Goal: Task Accomplishment & Management: Complete application form

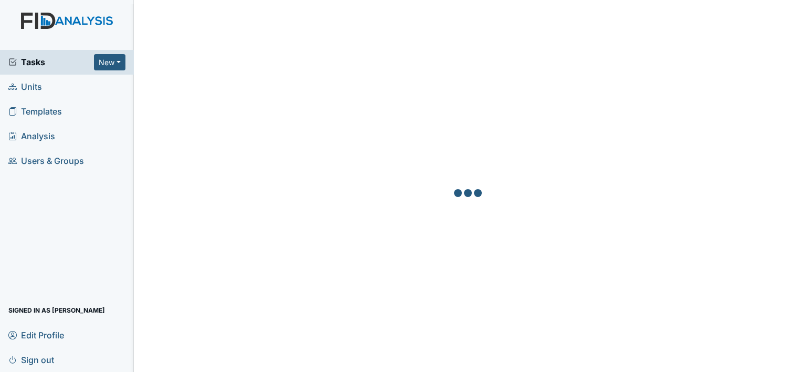
click at [32, 92] on span "Units" at bounding box center [25, 87] width 34 height 16
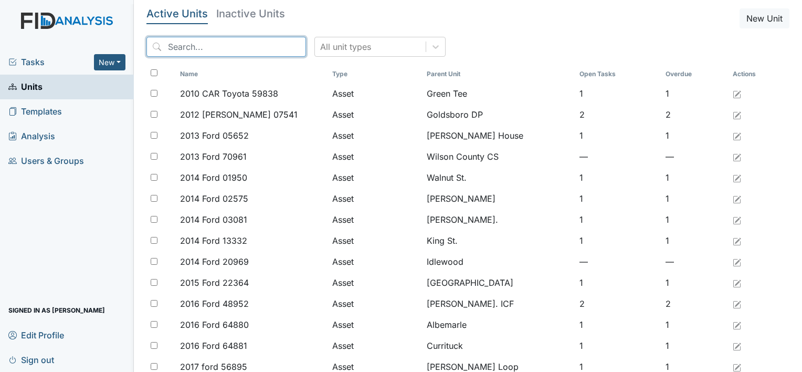
click at [176, 47] on input "search" at bounding box center [226, 47] width 160 height 20
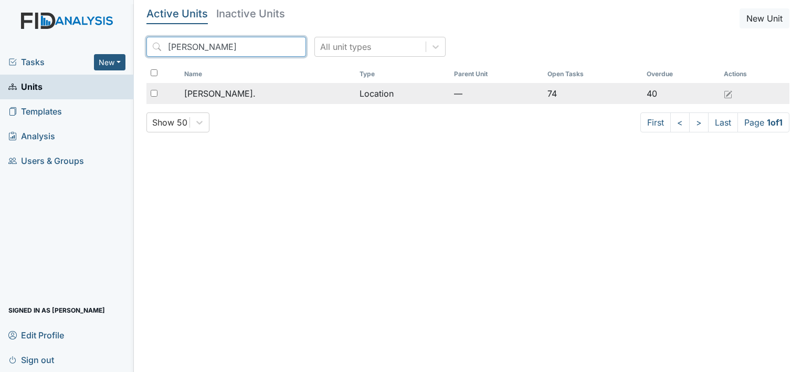
type input "William St"
click at [220, 96] on span "[PERSON_NAME]." at bounding box center [219, 93] width 71 height 13
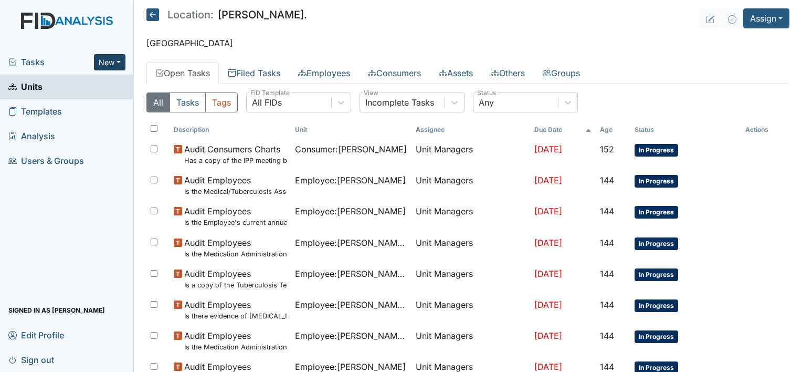
click at [122, 60] on button "New" at bounding box center [109, 62] width 31 height 16
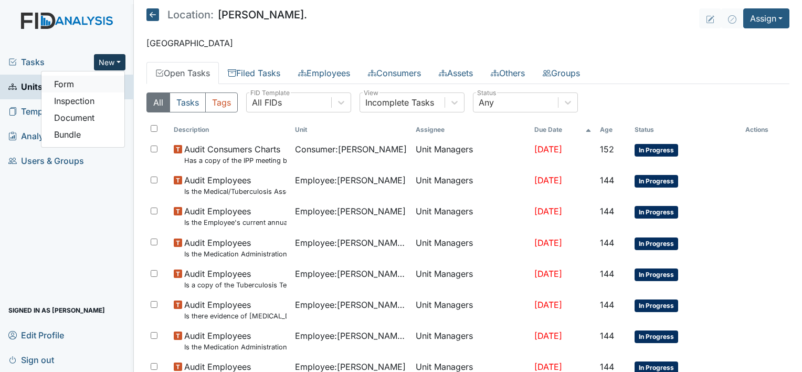
click at [98, 88] on link "Form" at bounding box center [82, 84] width 83 height 17
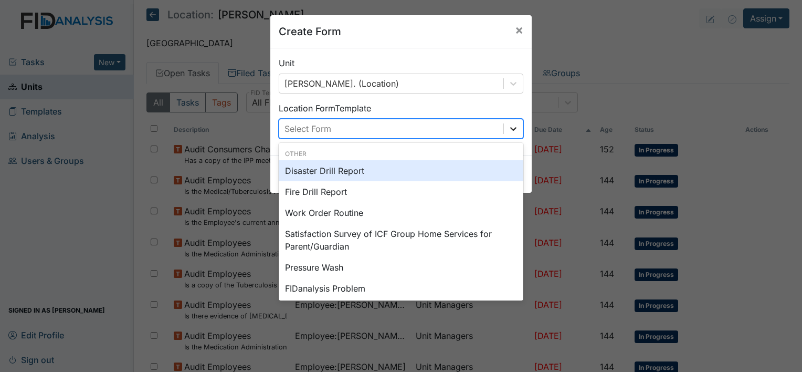
click at [508, 130] on icon at bounding box center [513, 128] width 10 height 10
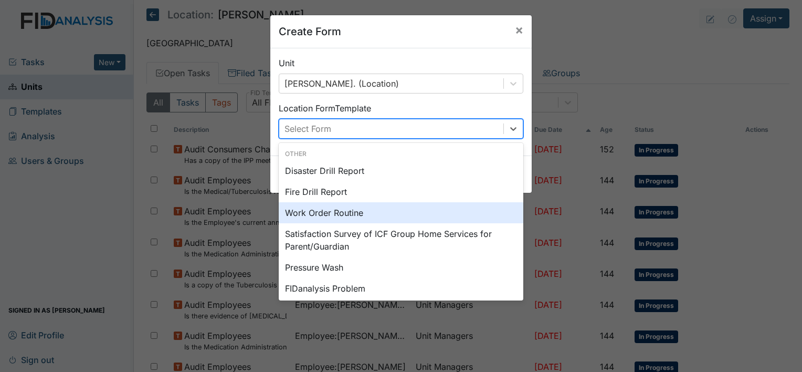
click at [380, 214] on div "Work Order Routine" at bounding box center [401, 212] width 245 height 21
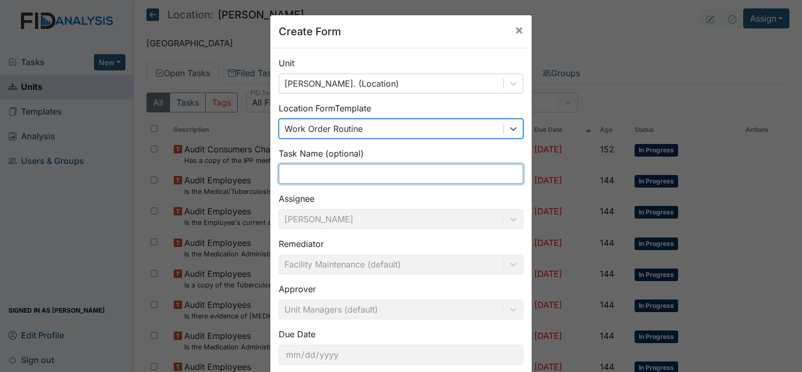
click at [347, 173] on input "text" at bounding box center [401, 174] width 245 height 20
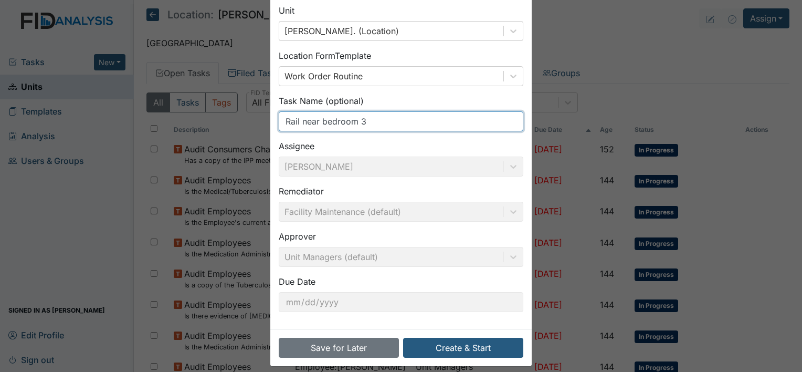
scroll to position [61, 0]
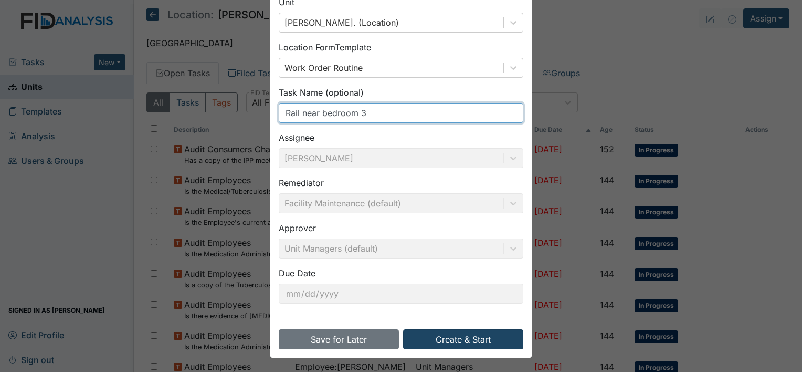
type input "Rail near bedroom 3"
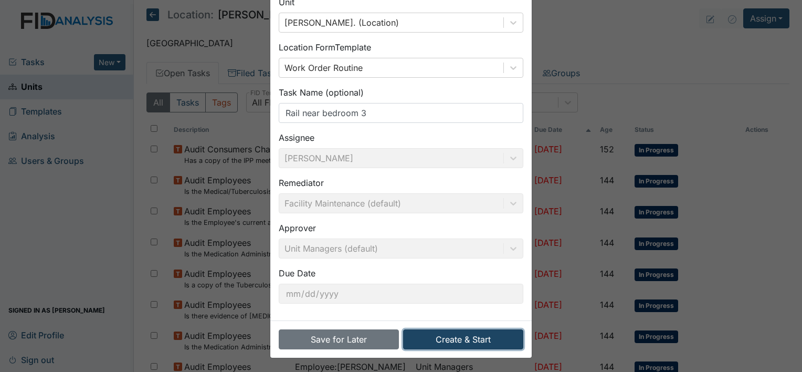
click at [451, 347] on button "Create & Start" at bounding box center [463, 339] width 120 height 20
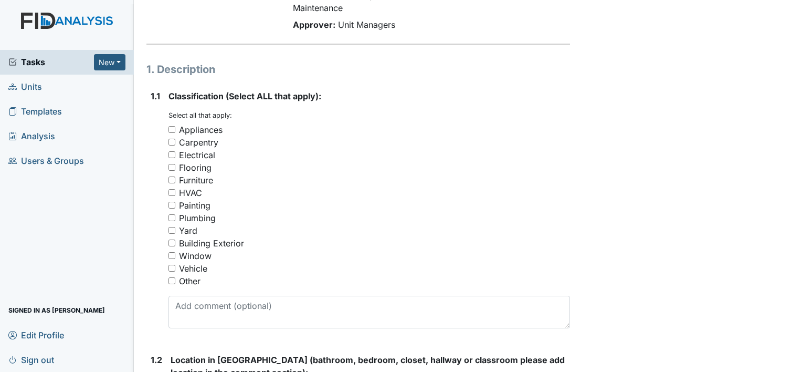
click at [172, 130] on input "Appliances" at bounding box center [171, 129] width 7 height 7
checkbox input "true"
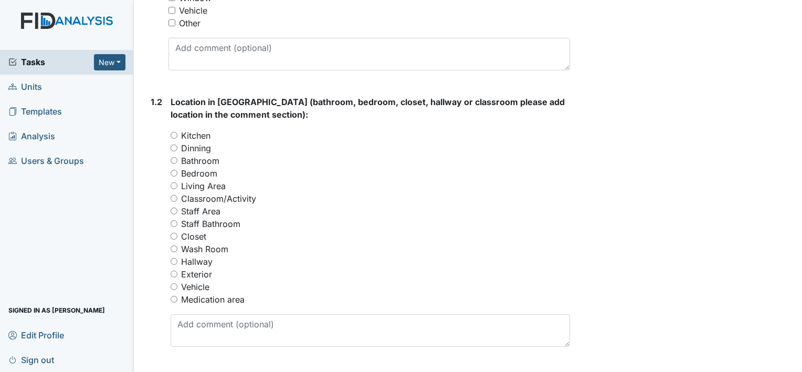
scroll to position [383, 0]
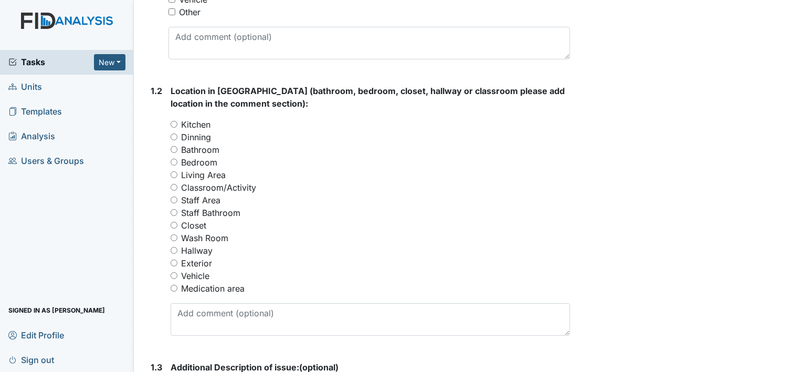
click at [175, 249] on input "Hallway" at bounding box center [174, 250] width 7 height 7
radio input "true"
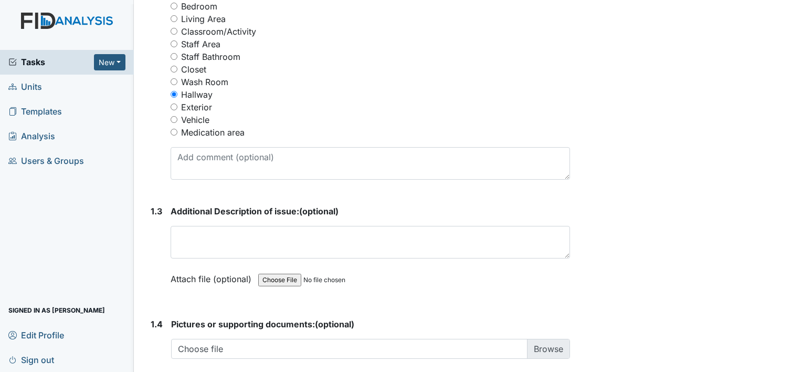
scroll to position [540, 0]
click at [197, 237] on textarea at bounding box center [370, 241] width 399 height 33
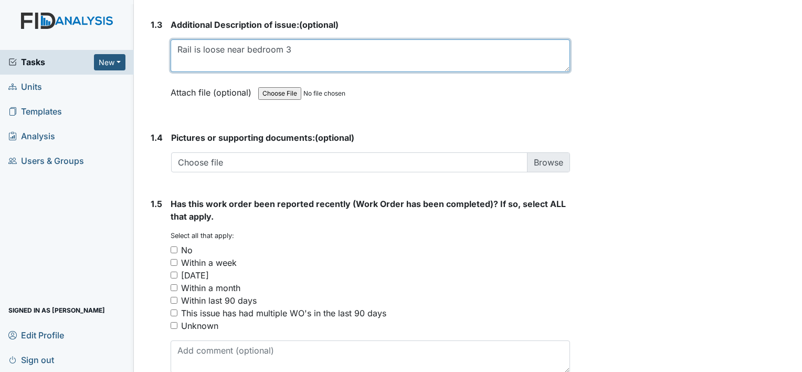
scroll to position [778, 0]
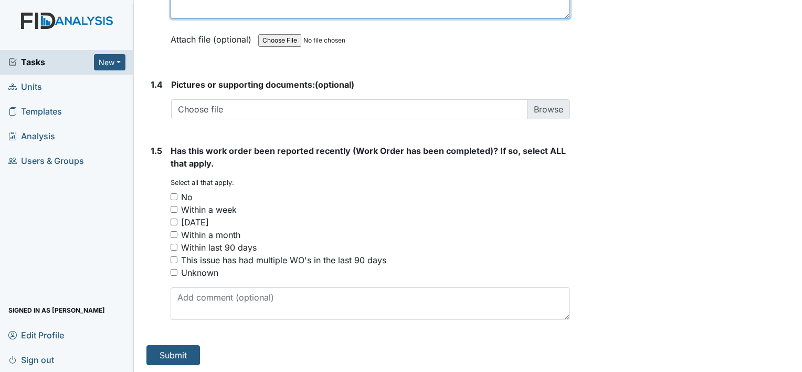
type textarea "Rail is loose near bedroom 3"
click at [175, 193] on input "No" at bounding box center [174, 196] width 7 height 7
checkbox input "true"
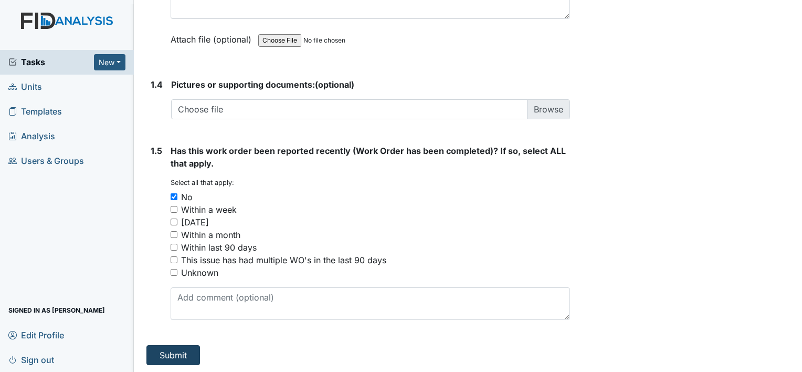
click at [174, 357] on button "Submit" at bounding box center [173, 355] width 54 height 20
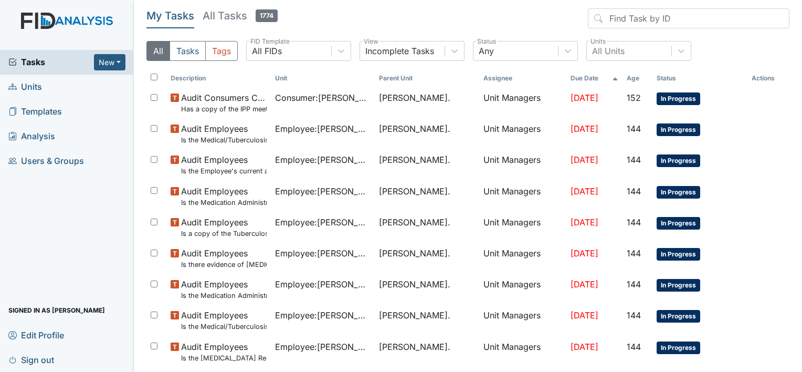
click at [38, 86] on span "Units" at bounding box center [25, 87] width 34 height 16
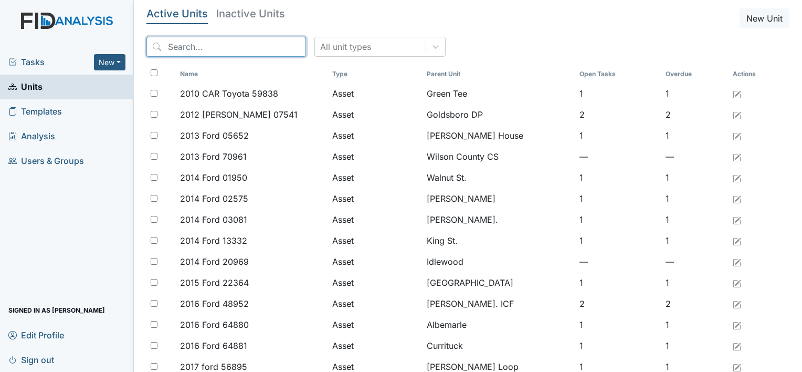
click at [189, 43] on input "search" at bounding box center [226, 47] width 160 height 20
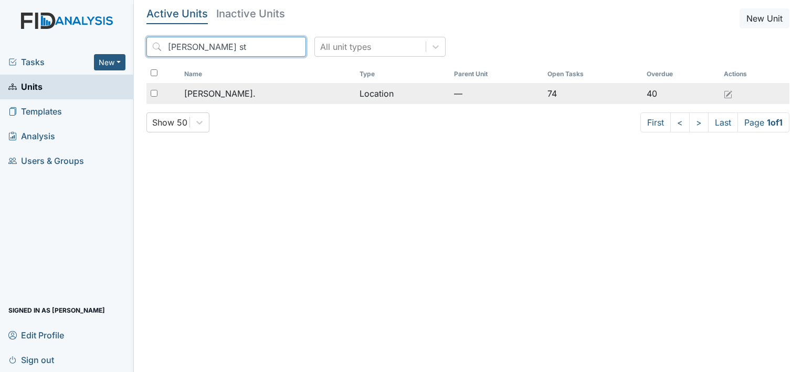
type input "William st"
click at [209, 92] on span "[PERSON_NAME]." at bounding box center [219, 93] width 71 height 13
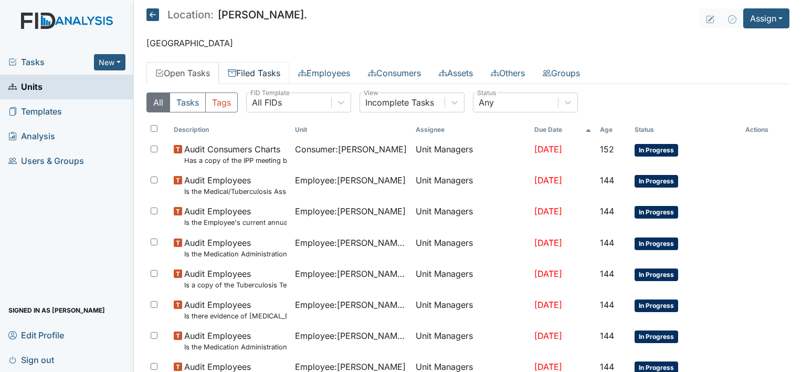
click at [244, 70] on link "Filed Tasks" at bounding box center [254, 73] width 70 height 22
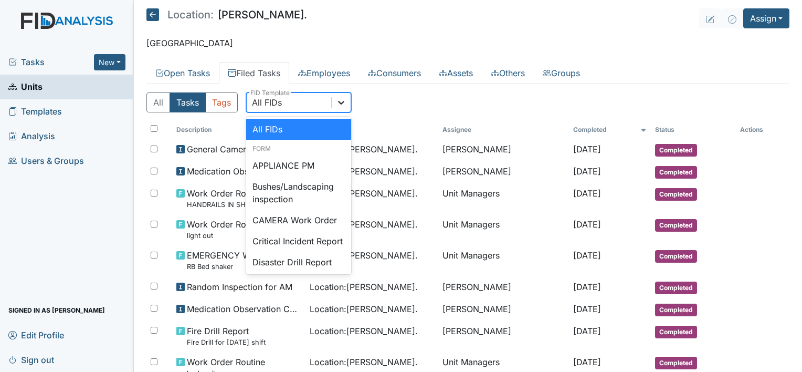
click at [344, 107] on div at bounding box center [341, 102] width 19 height 19
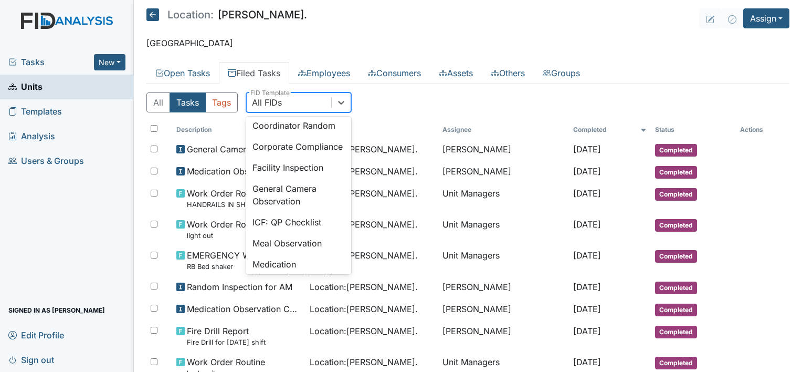
scroll to position [672, 0]
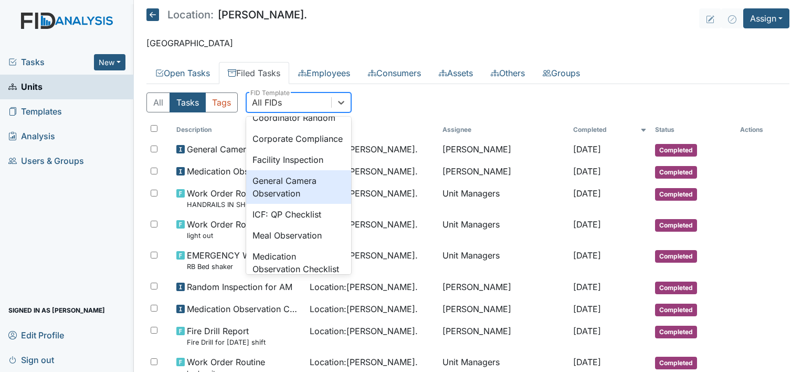
click at [309, 204] on div "General Camera Observation" at bounding box center [298, 187] width 105 height 34
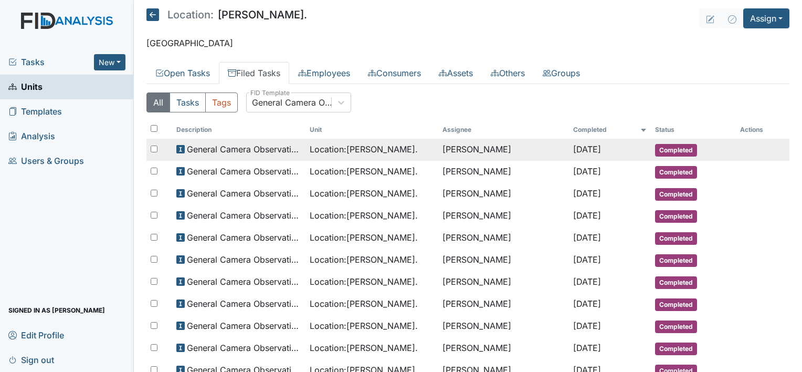
click at [324, 156] on td "Location : William St." at bounding box center [371, 150] width 133 height 22
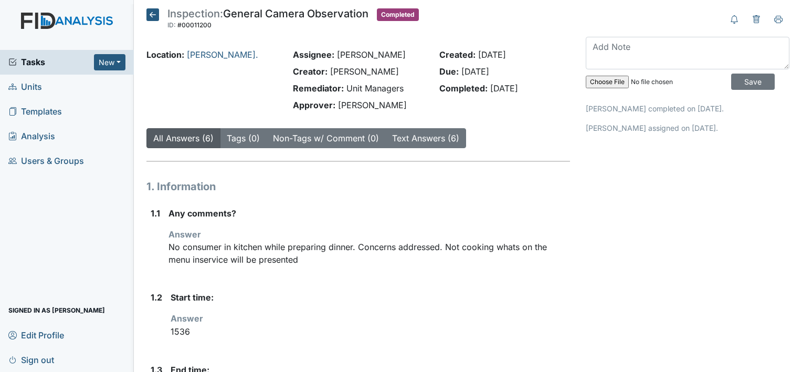
click at [152, 15] on icon at bounding box center [152, 14] width 13 height 13
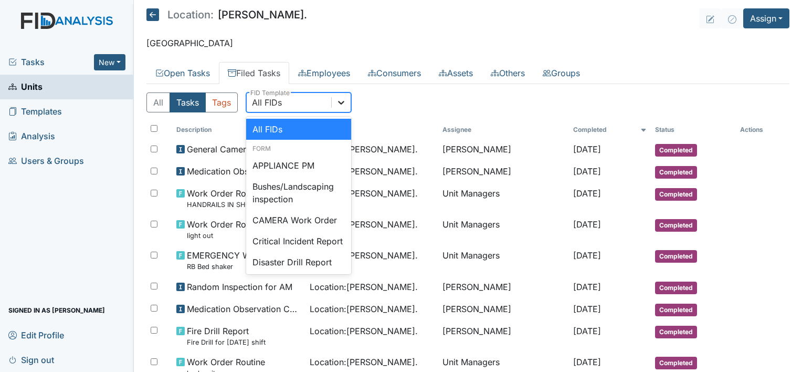
click at [346, 96] on div at bounding box center [341, 102] width 19 height 19
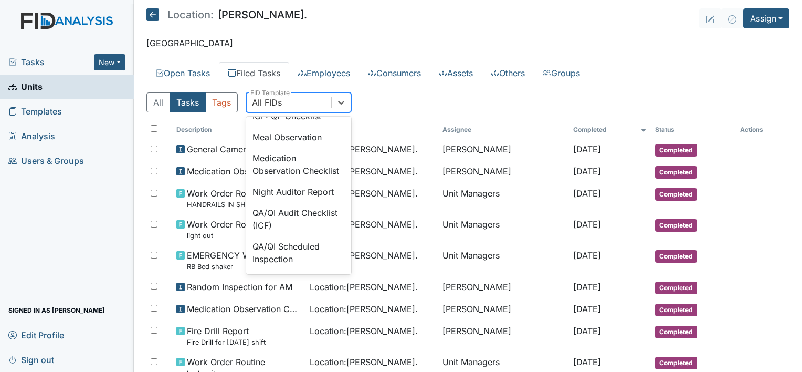
scroll to position [777, 0]
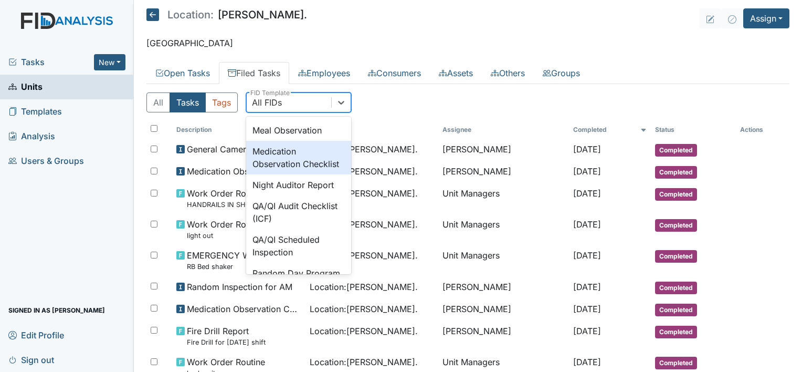
click at [280, 174] on div "Medication Observation Checklist" at bounding box center [298, 158] width 105 height 34
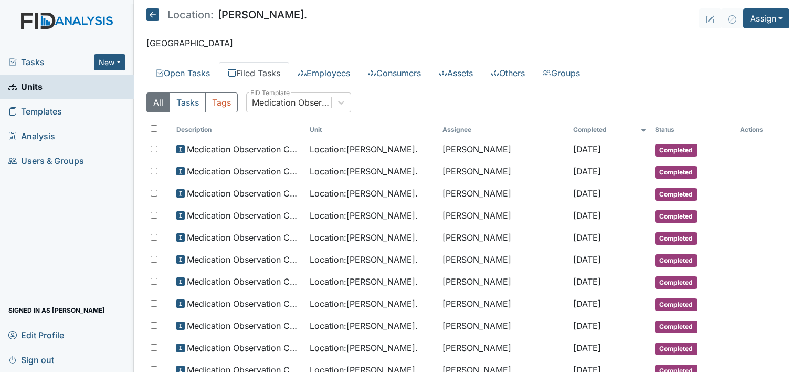
click at [82, 93] on link "Units" at bounding box center [67, 87] width 134 height 25
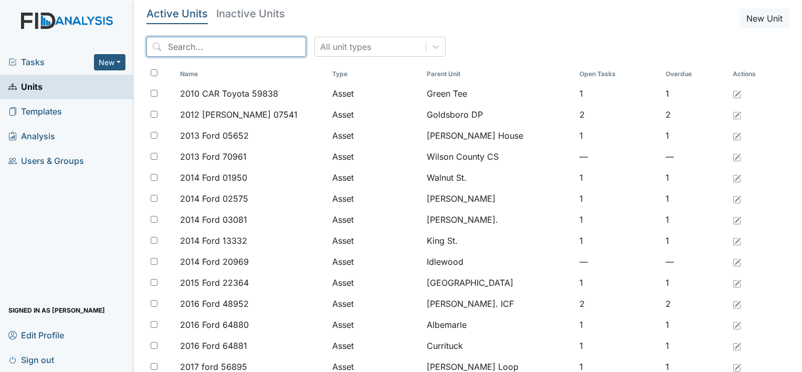
click at [169, 44] on input "search" at bounding box center [226, 47] width 160 height 20
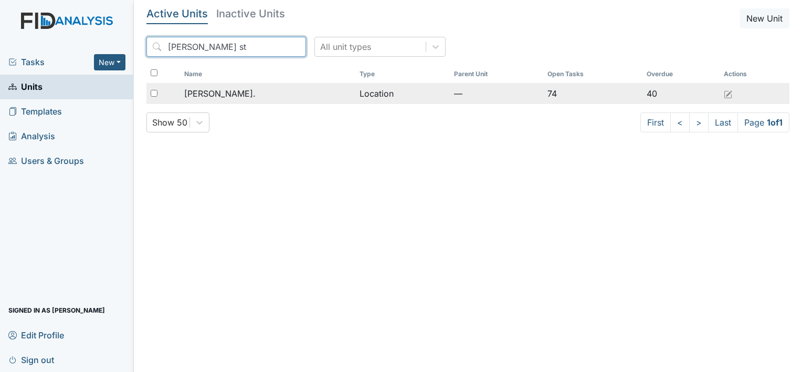
type input "[PERSON_NAME] st"
click at [203, 94] on span "[PERSON_NAME]." at bounding box center [219, 93] width 71 height 13
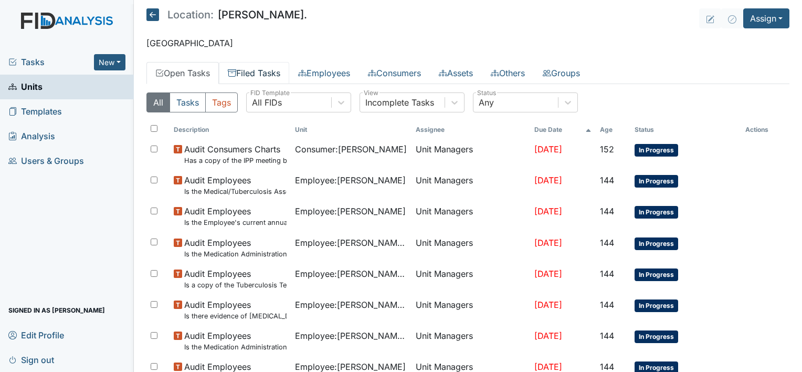
click at [255, 73] on link "Filed Tasks" at bounding box center [254, 73] width 70 height 22
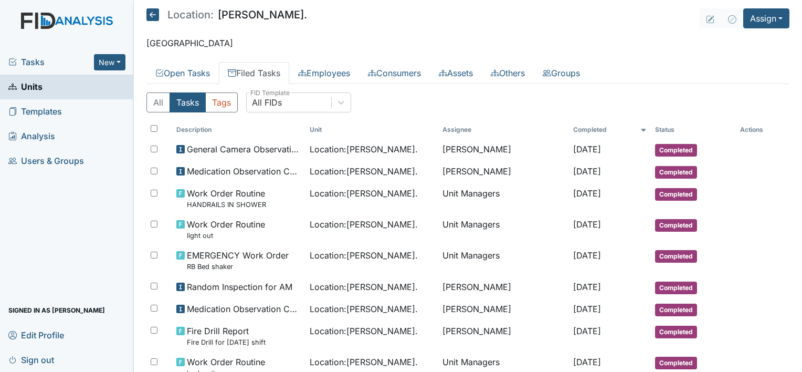
click at [38, 85] on span "Units" at bounding box center [25, 87] width 34 height 16
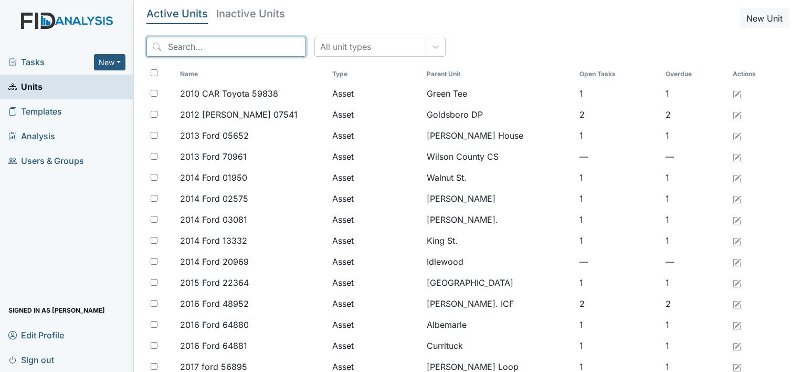
click at [196, 45] on input "search" at bounding box center [226, 47] width 160 height 20
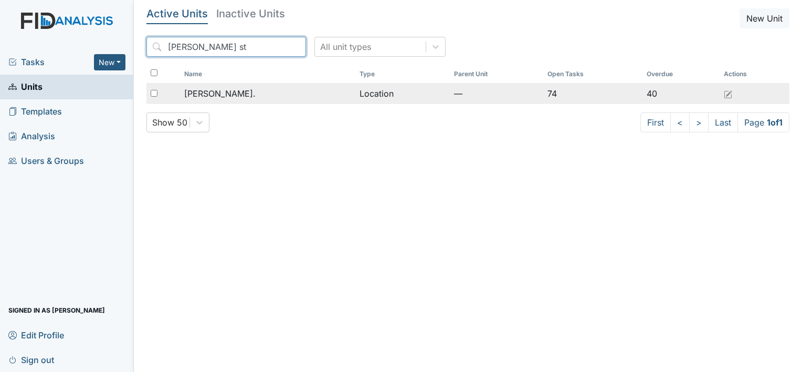
type input "William st"
click at [229, 90] on span "[PERSON_NAME]." at bounding box center [219, 93] width 71 height 13
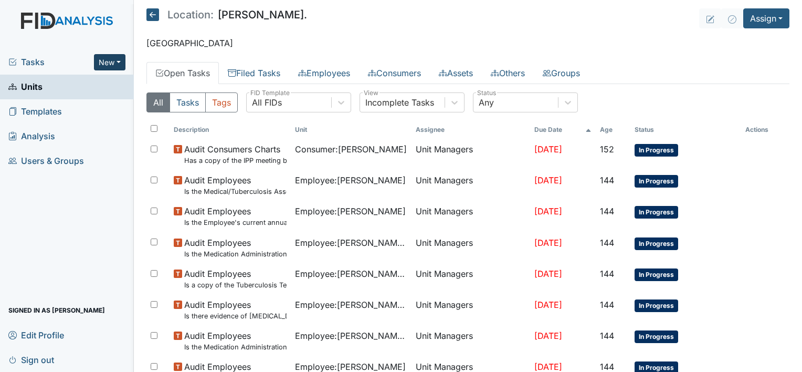
click at [119, 62] on button "New" at bounding box center [109, 62] width 31 height 16
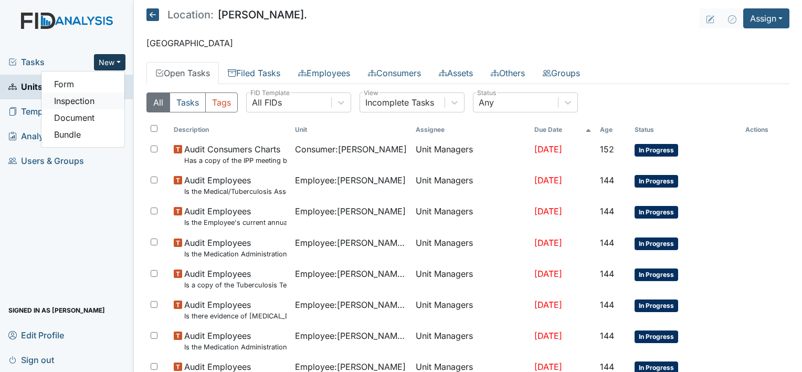
click at [100, 101] on link "Inspection" at bounding box center [82, 100] width 83 height 17
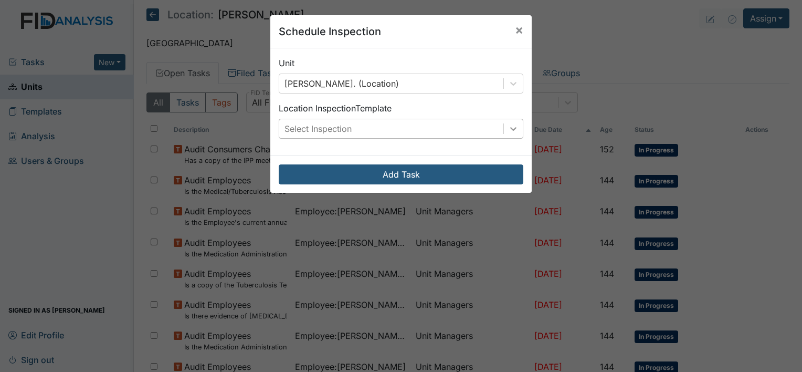
click at [504, 131] on div at bounding box center [513, 128] width 19 height 19
click at [508, 31] on button "×" at bounding box center [519, 29] width 25 height 29
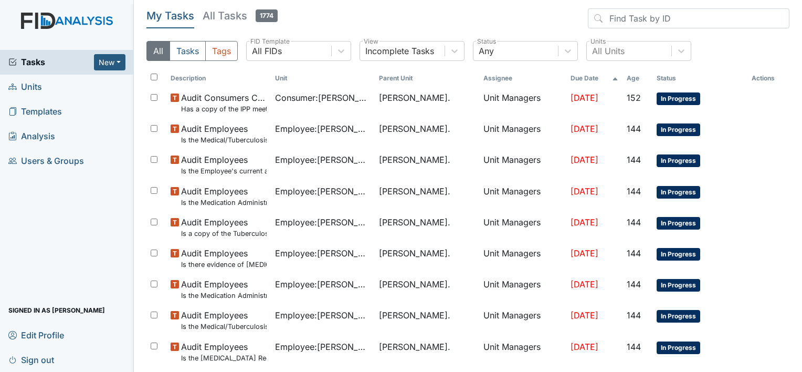
click at [45, 88] on link "Units" at bounding box center [67, 87] width 134 height 25
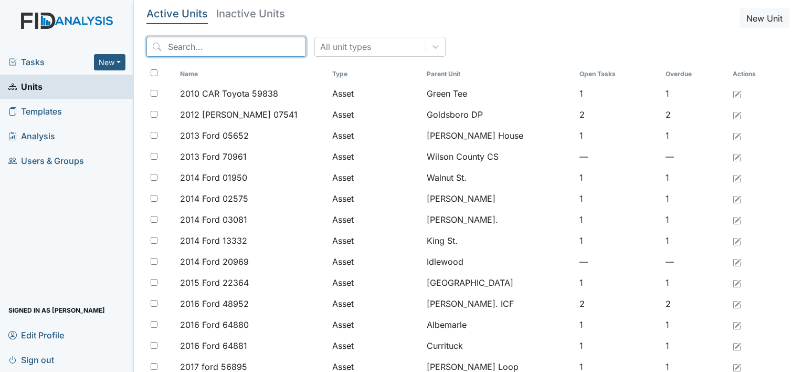
click at [173, 45] on input "search" at bounding box center [226, 47] width 160 height 20
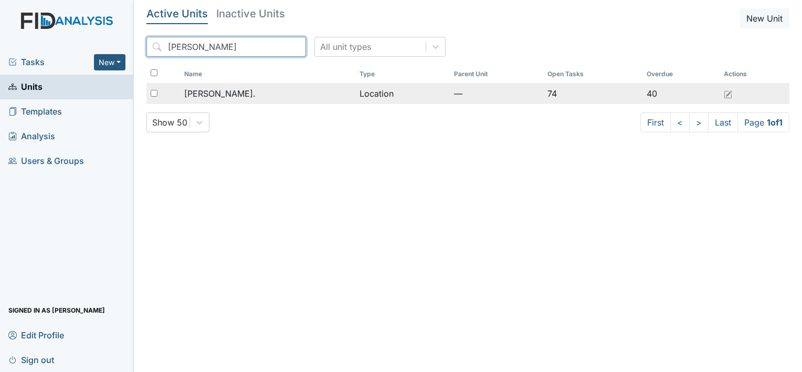
type input "William St"
click at [207, 101] on td "[PERSON_NAME]." at bounding box center [267, 93] width 175 height 21
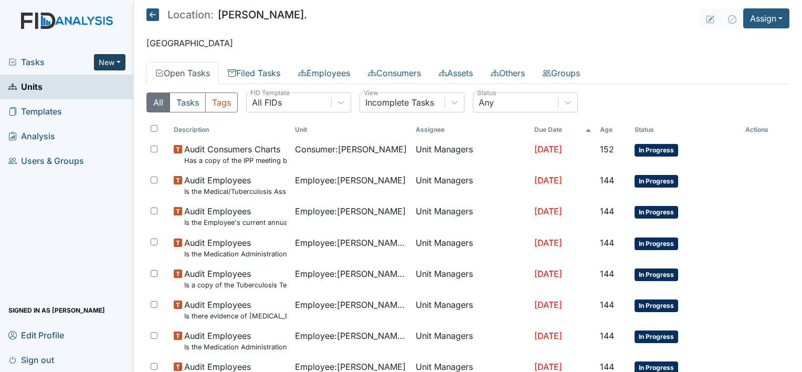
click at [120, 61] on button "New" at bounding box center [109, 62] width 31 height 16
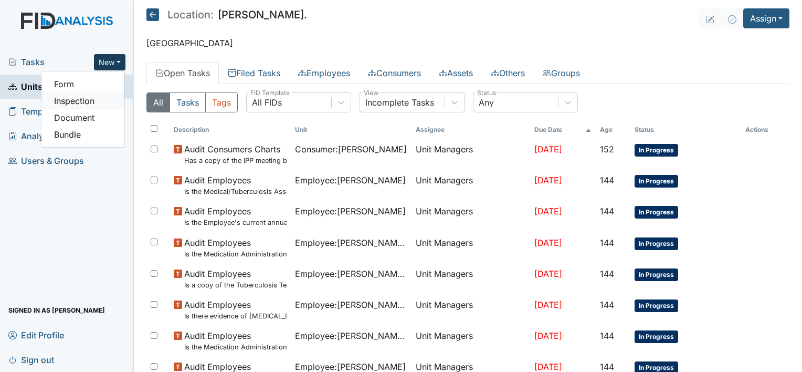
click at [102, 101] on link "Inspection" at bounding box center [82, 100] width 83 height 17
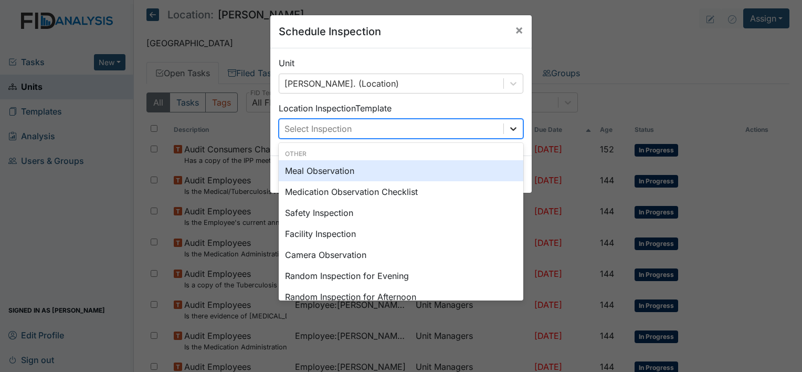
click at [517, 129] on div at bounding box center [513, 128] width 19 height 19
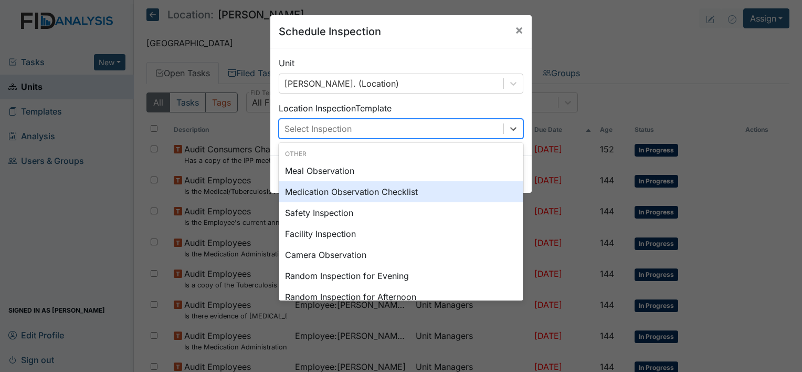
click at [434, 193] on div "Medication Observation Checklist" at bounding box center [401, 191] width 245 height 21
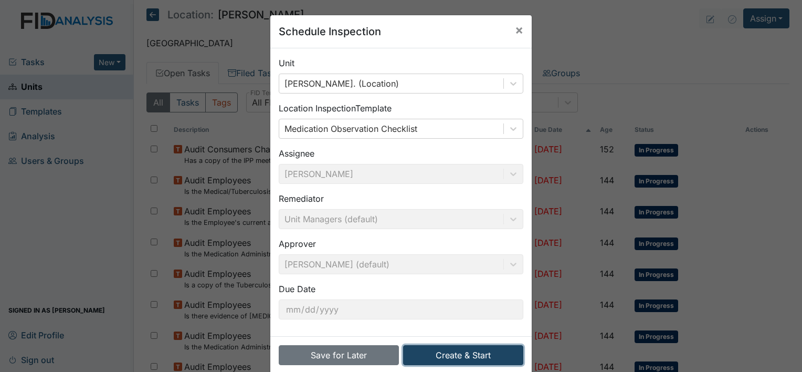
click at [482, 356] on button "Create & Start" at bounding box center [463, 355] width 120 height 20
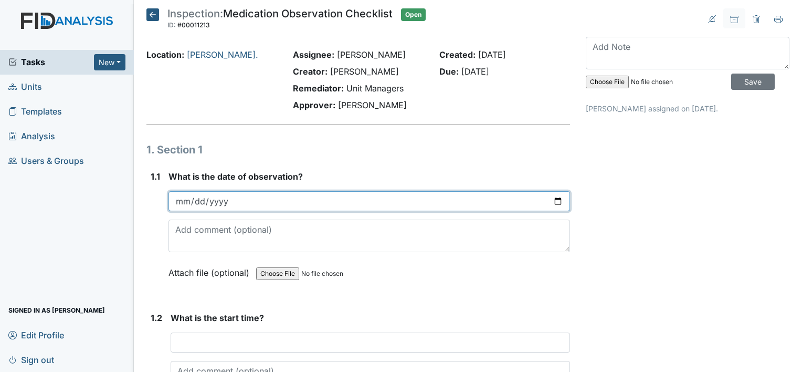
click at [554, 199] on input "date" at bounding box center [369, 201] width 402 height 20
type input "[DATE]"
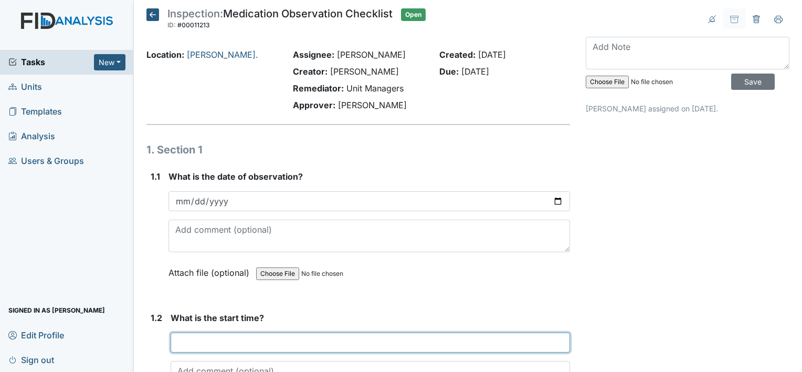
click at [231, 336] on input "text" at bounding box center [370, 342] width 399 height 20
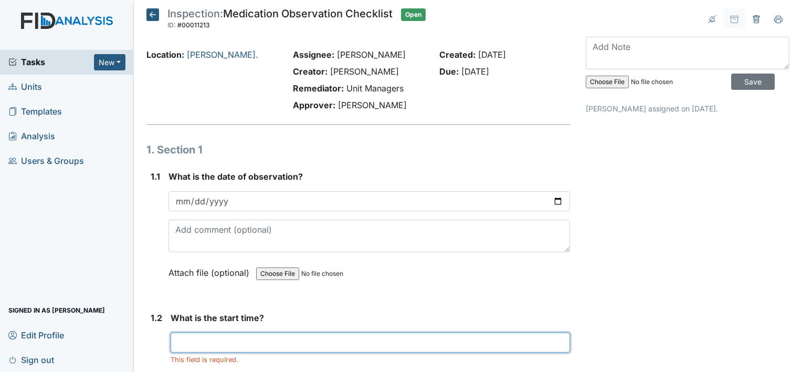
click at [216, 337] on input "text" at bounding box center [370, 342] width 399 height 20
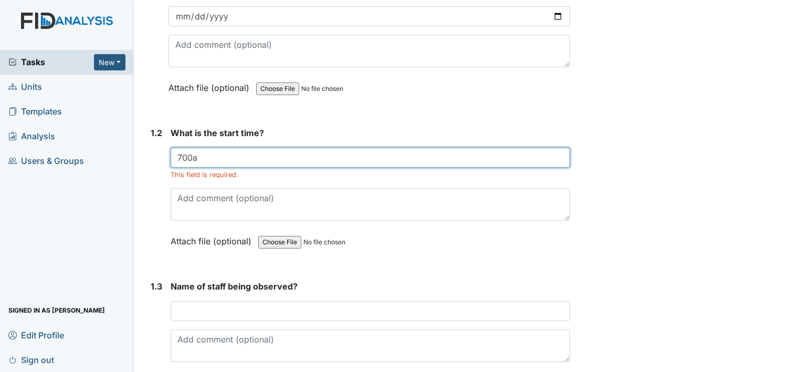
scroll to position [205, 0]
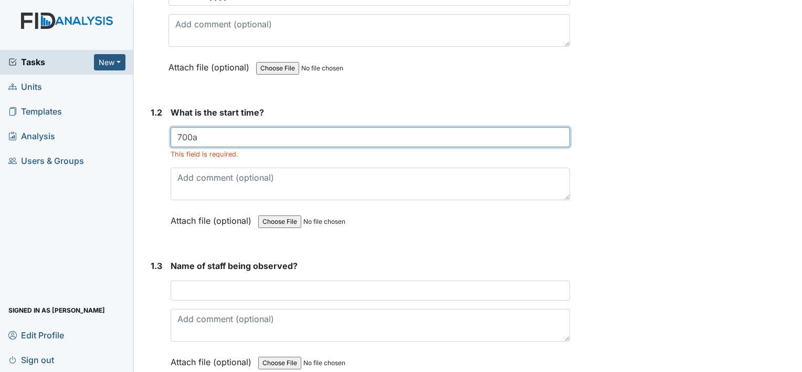
type input "700a"
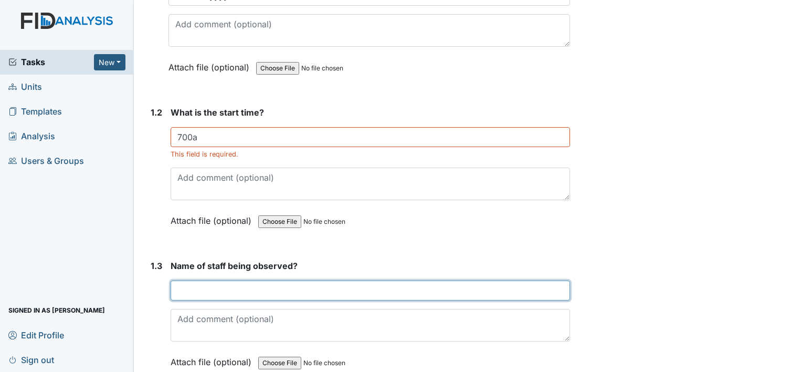
click at [242, 293] on input "text" at bounding box center [370, 290] width 399 height 20
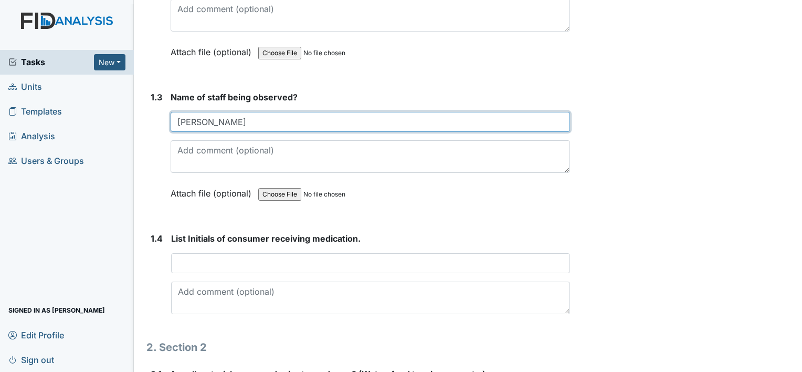
scroll to position [378, 0]
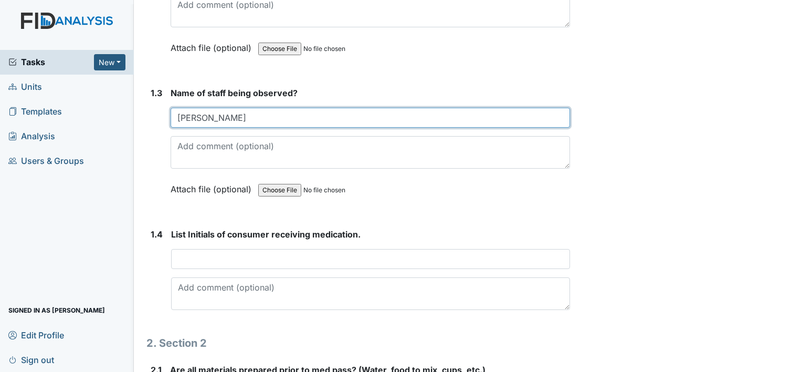
type input "[PERSON_NAME]"
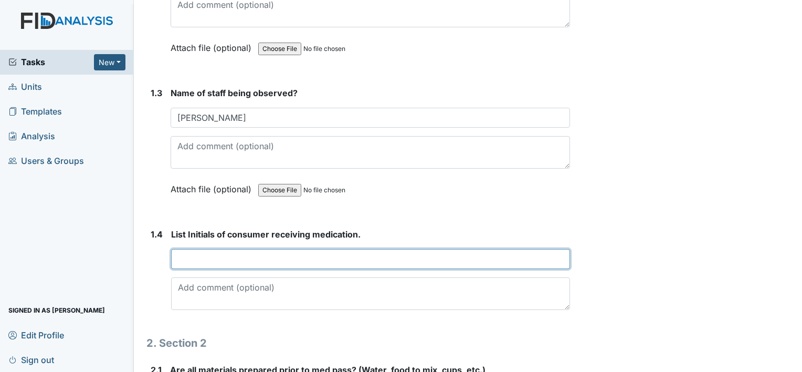
click at [227, 260] on input "text" at bounding box center [370, 259] width 399 height 20
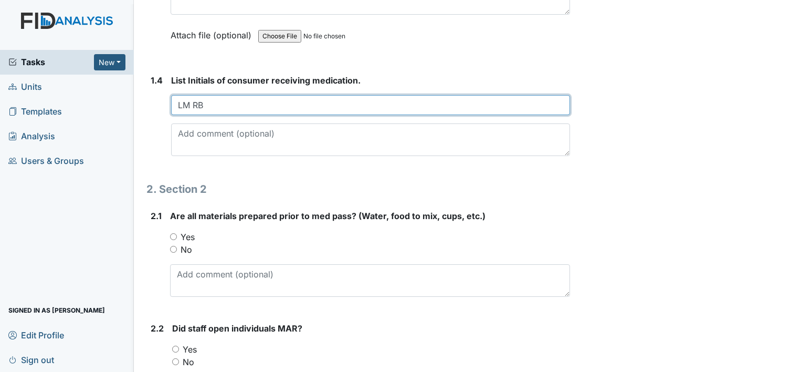
scroll to position [534, 0]
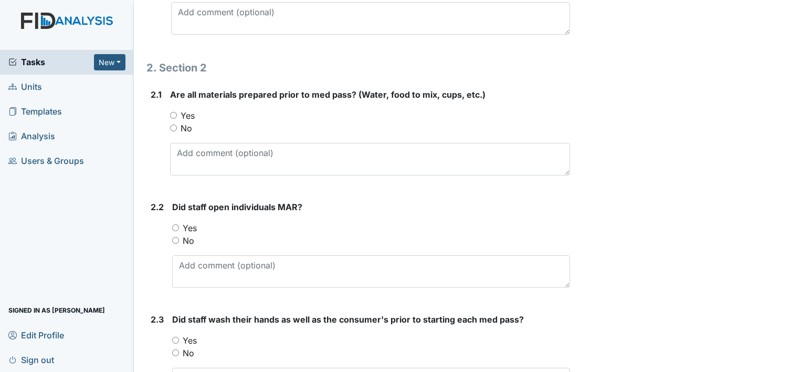
type input "LM RB"
click at [176, 224] on input "Yes" at bounding box center [175, 227] width 7 height 7
radio input "true"
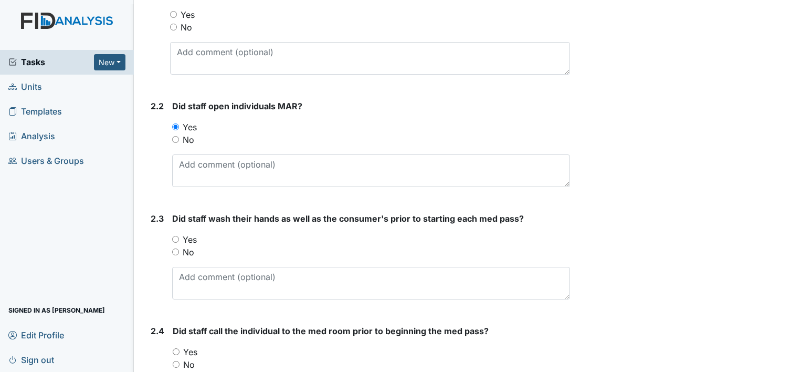
scroll to position [756, 0]
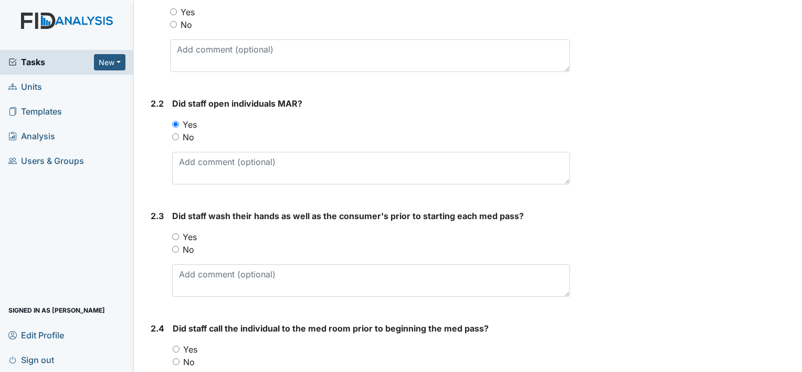
click at [176, 233] on input "Yes" at bounding box center [175, 236] width 7 height 7
radio input "true"
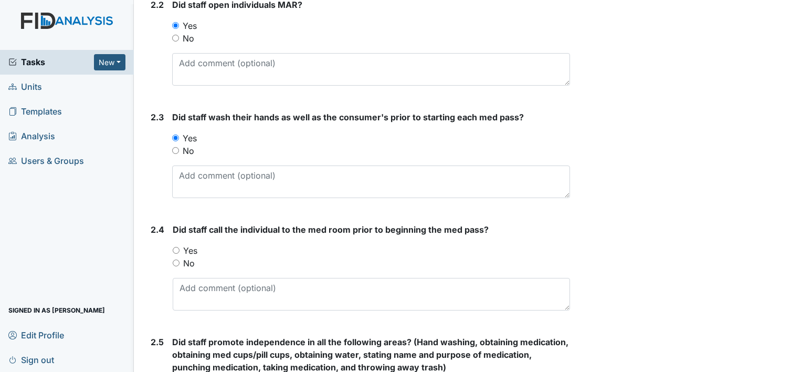
scroll to position [856, 0]
click at [174, 246] on input "Yes" at bounding box center [176, 249] width 7 height 7
radio input "true"
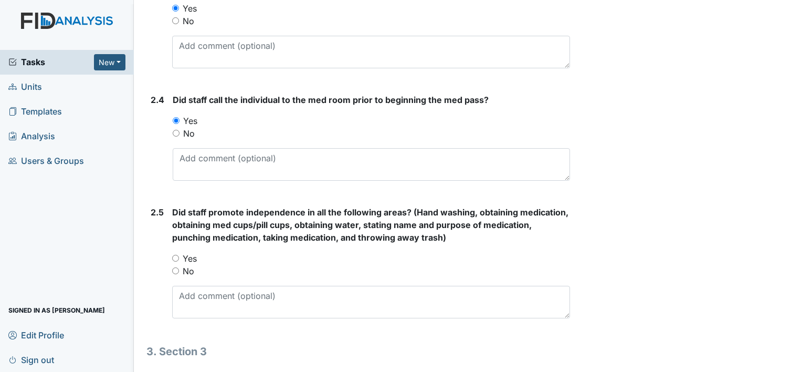
click at [173, 255] on input "Yes" at bounding box center [175, 258] width 7 height 7
radio input "true"
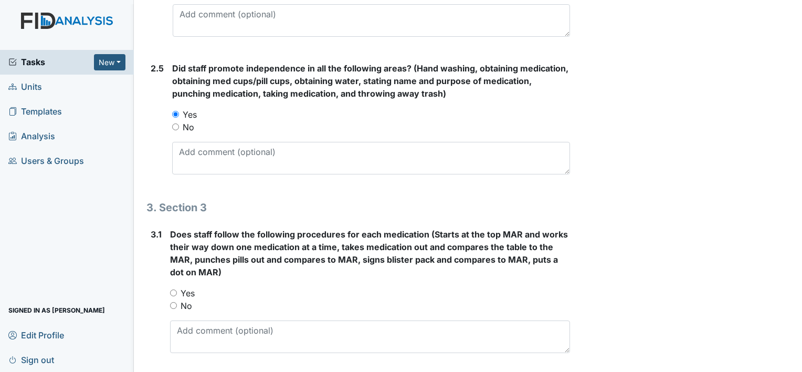
scroll to position [1136, 0]
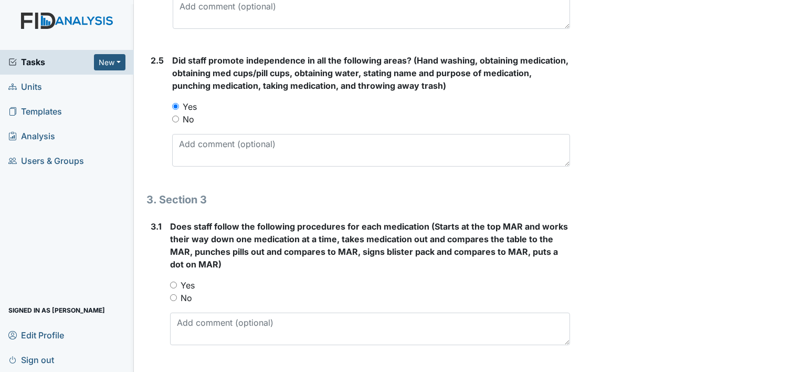
click at [172, 281] on input "Yes" at bounding box center [173, 284] width 7 height 7
radio input "true"
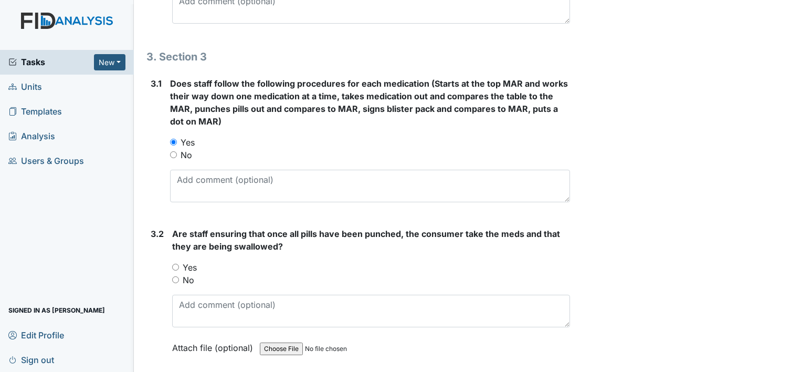
scroll to position [1286, 0]
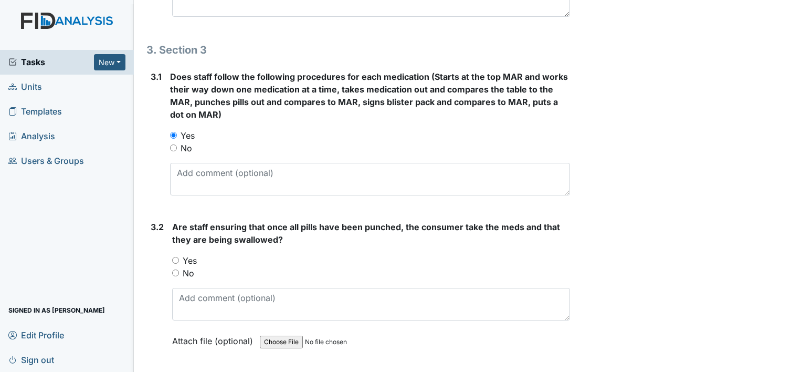
click at [176, 258] on input "Yes" at bounding box center [175, 260] width 7 height 7
radio input "true"
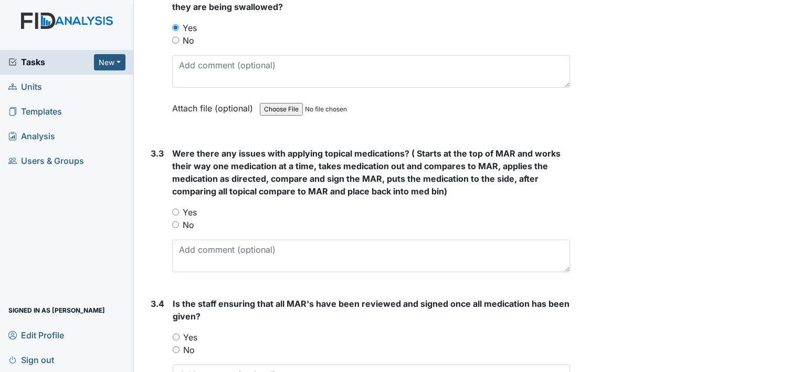
scroll to position [1519, 0]
click at [176, 220] on input "No" at bounding box center [175, 223] width 7 height 7
radio input "true"
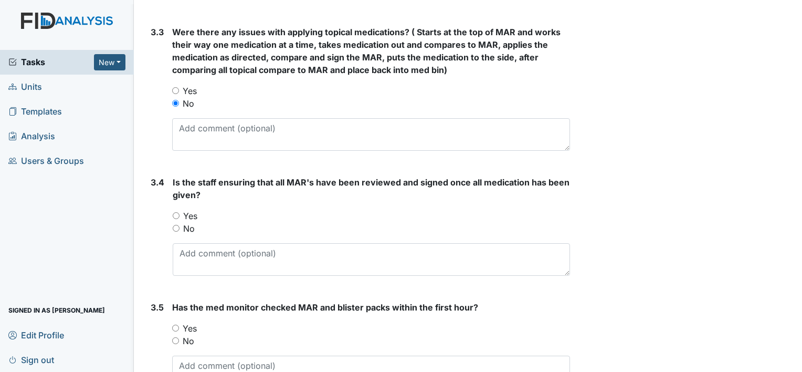
scroll to position [1644, 0]
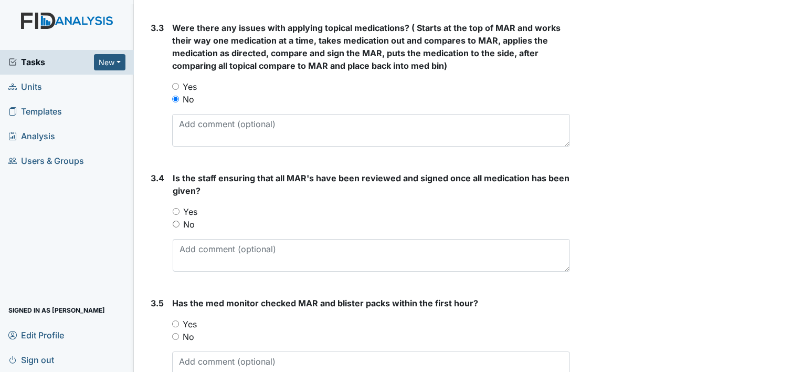
click at [178, 208] on input "Yes" at bounding box center [176, 211] width 7 height 7
radio input "true"
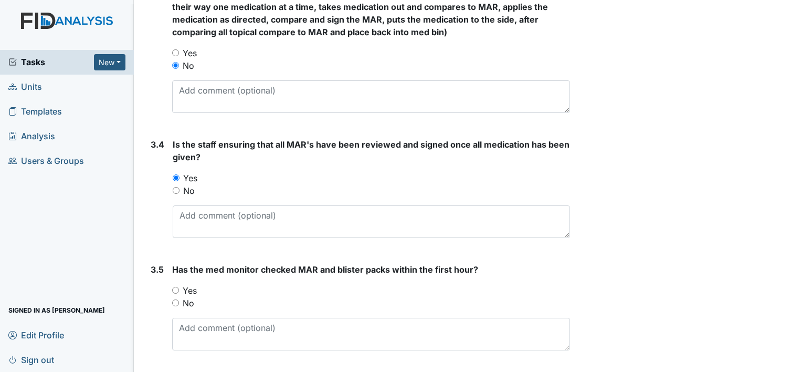
scroll to position [1705, 0]
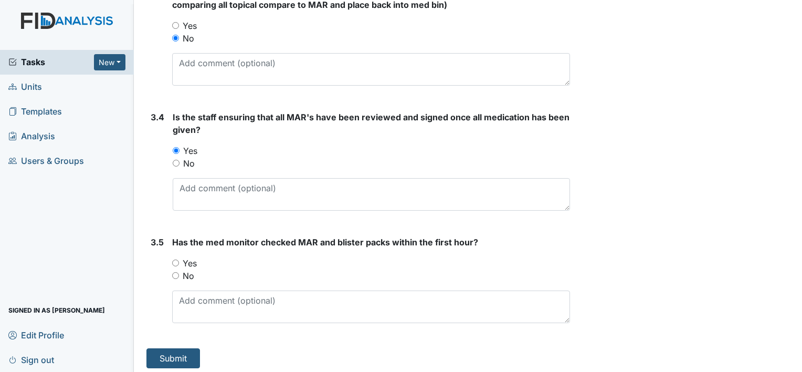
click at [174, 259] on input "Yes" at bounding box center [175, 262] width 7 height 7
radio input "true"
click at [180, 360] on button "Submit" at bounding box center [173, 358] width 54 height 20
